Goal: Find specific page/section: Find specific page/section

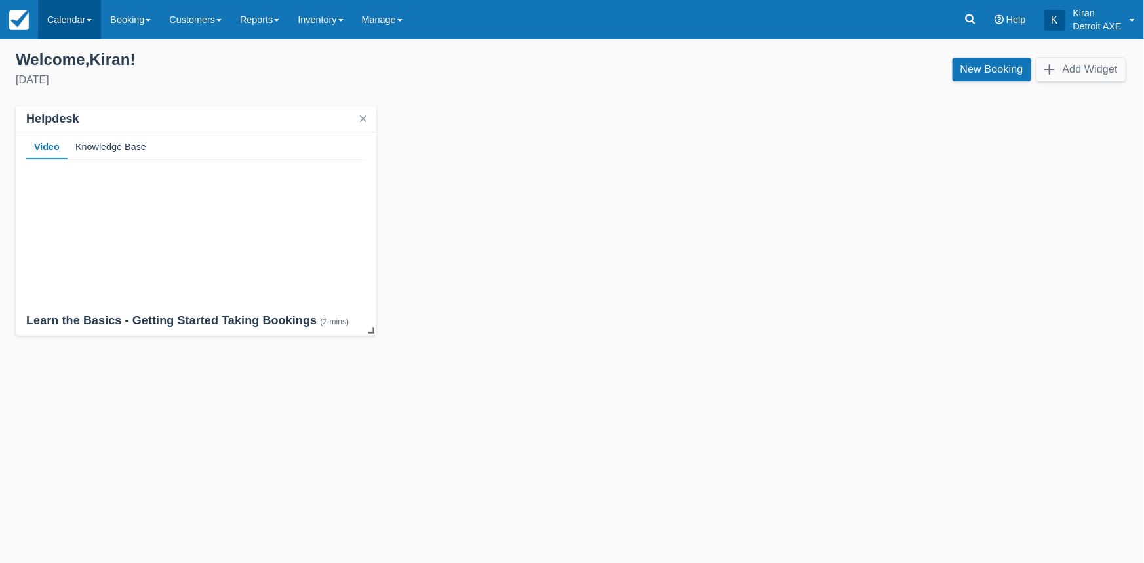
click at [71, 24] on link "Calendar" at bounding box center [69, 19] width 63 height 39
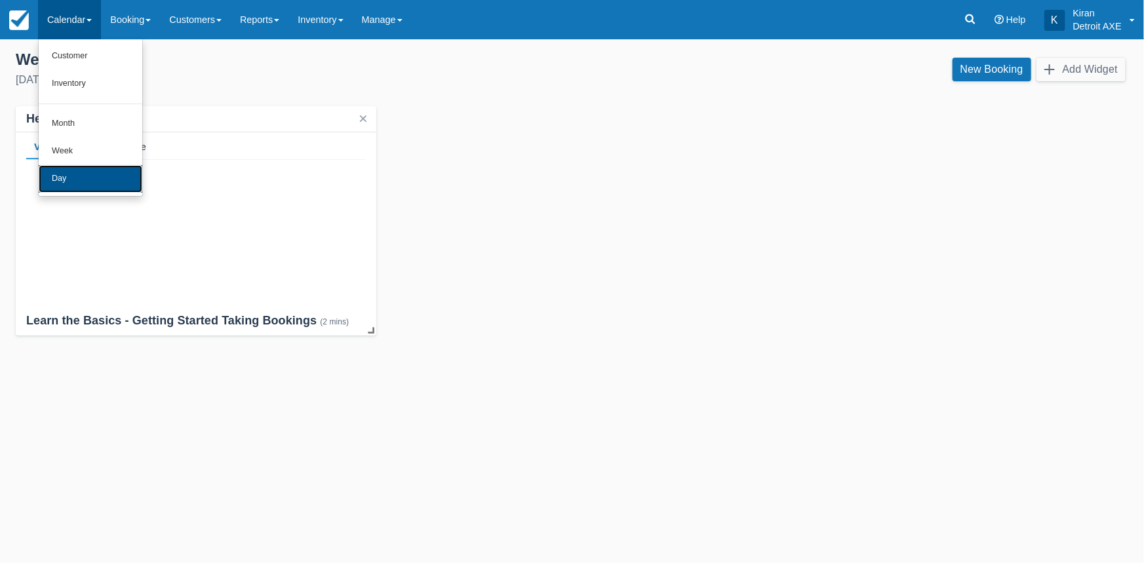
click at [85, 175] on link "Day" at bounding box center [91, 179] width 104 height 28
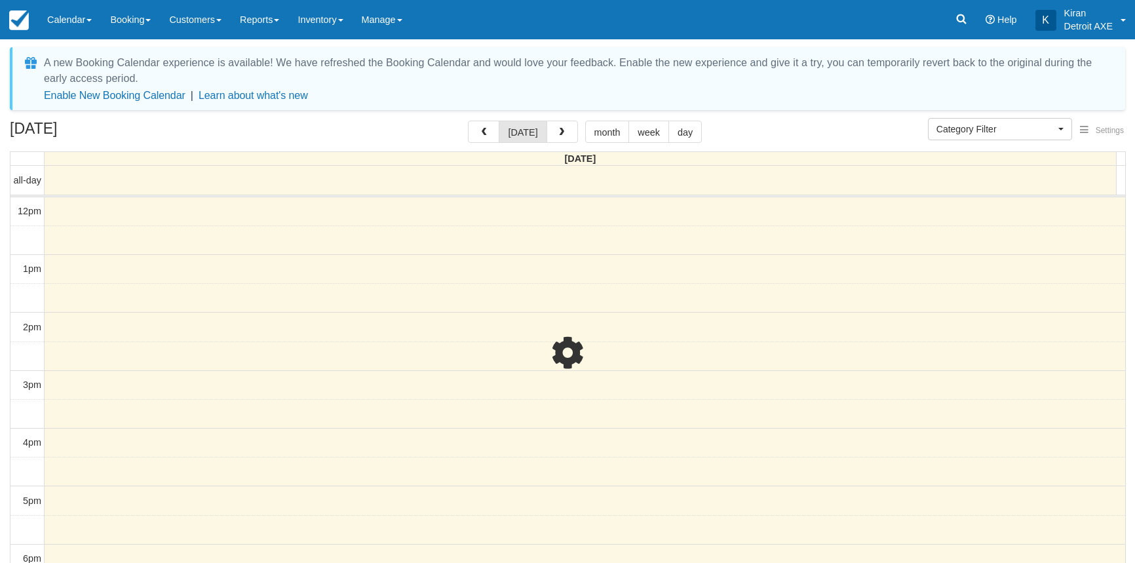
select select
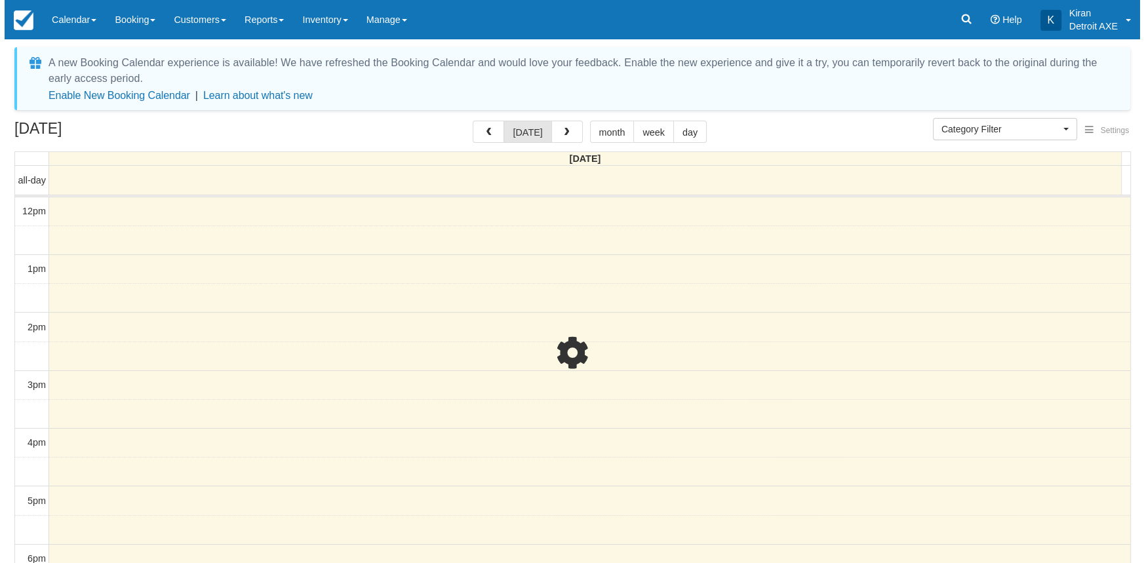
scroll to position [231, 0]
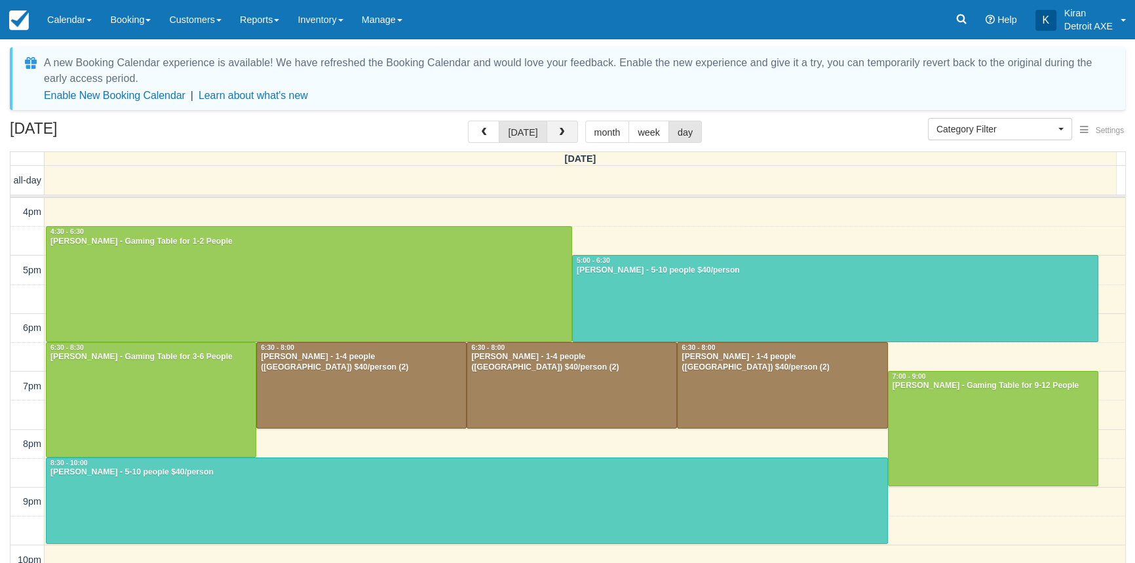
click at [557, 135] on span "button" at bounding box center [561, 132] width 9 height 9
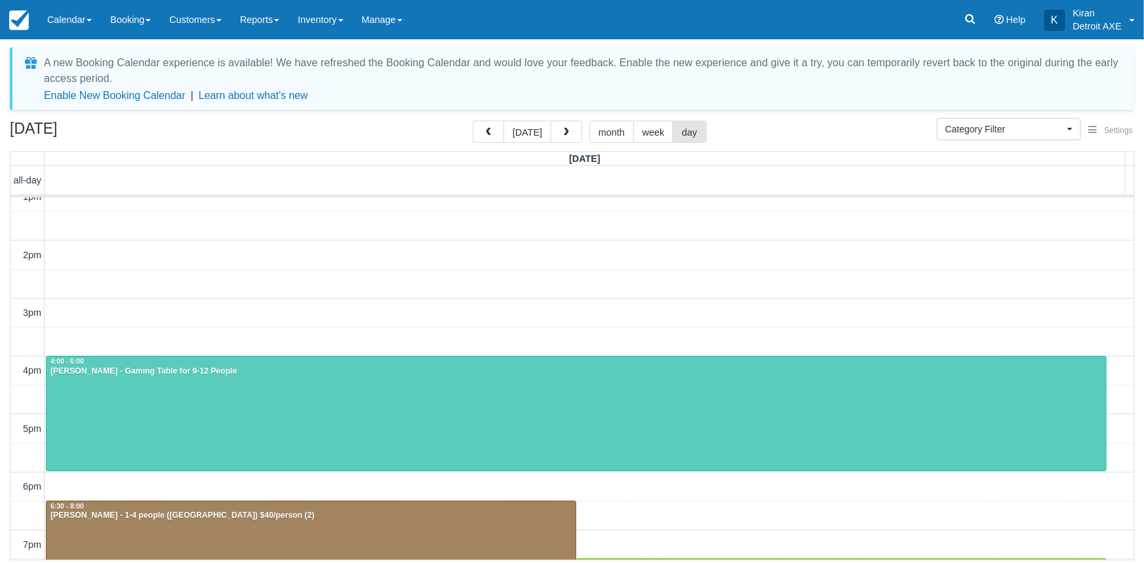
scroll to position [64, 0]
